Goal: Navigation & Orientation: Understand site structure

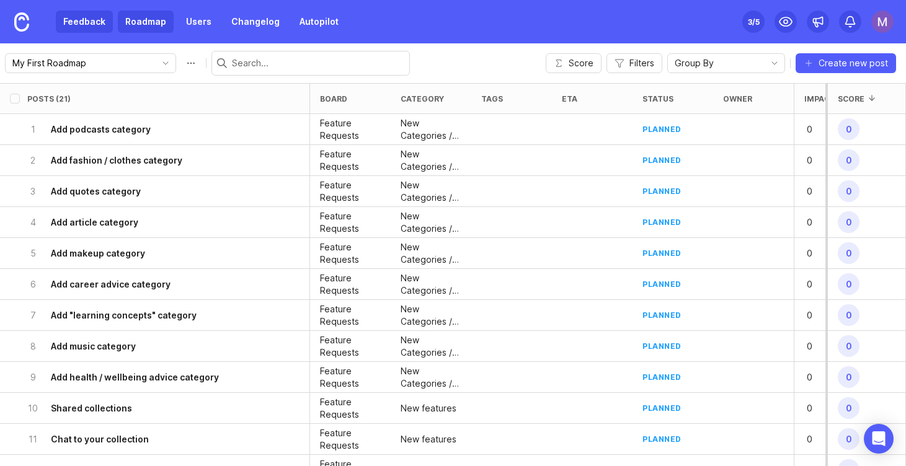
click at [100, 25] on link "Feedback" at bounding box center [84, 22] width 57 height 22
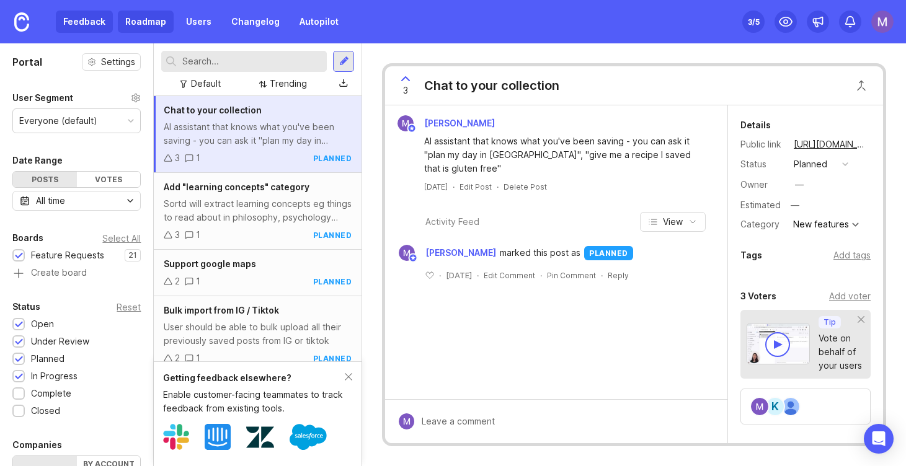
click at [154, 27] on link "Roadmap" at bounding box center [146, 22] width 56 height 22
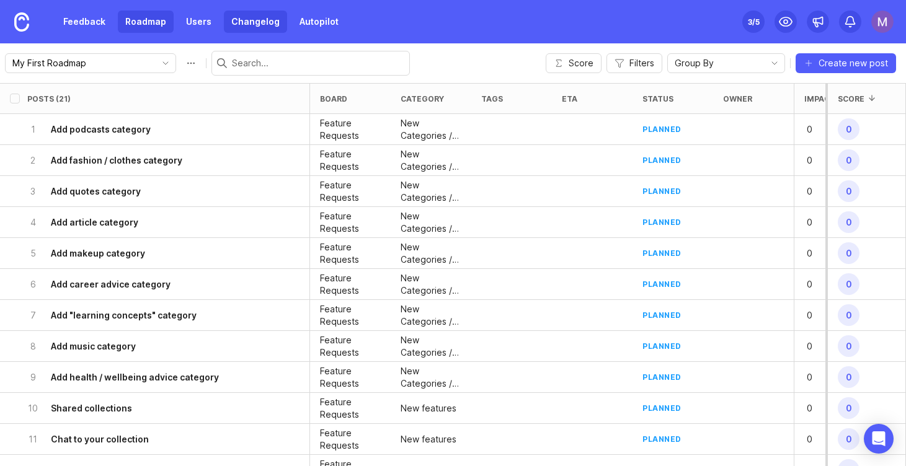
click at [226, 26] on link "Changelog" at bounding box center [255, 22] width 63 height 22
click at [199, 24] on link "Users" at bounding box center [199, 22] width 40 height 22
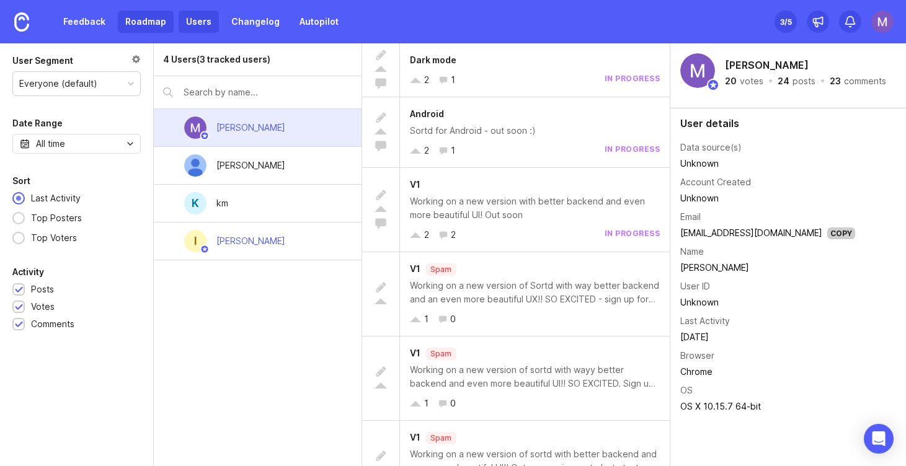
click at [143, 30] on link "Roadmap" at bounding box center [146, 22] width 56 height 22
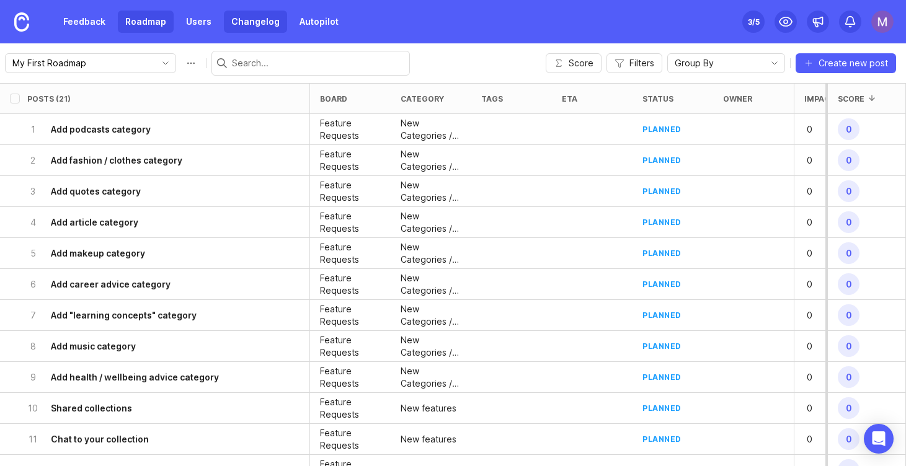
click at [277, 15] on link "Changelog" at bounding box center [255, 22] width 63 height 22
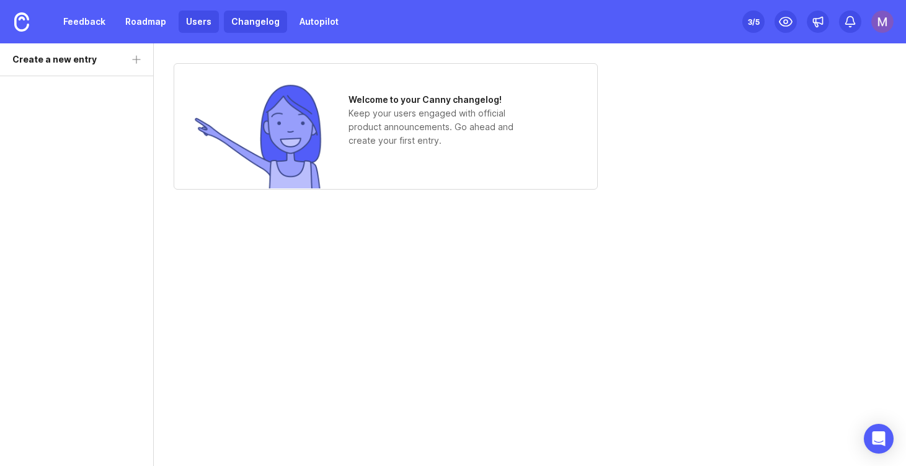
click at [200, 27] on link "Users" at bounding box center [199, 22] width 40 height 22
